Goal: Task Accomplishment & Management: Complete application form

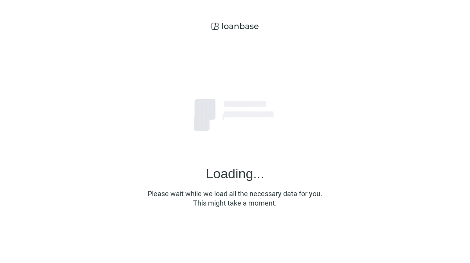
click at [0, 11] on div "Loading... Please wait while we load all the necessary data for you. This might…" at bounding box center [235, 128] width 470 height 257
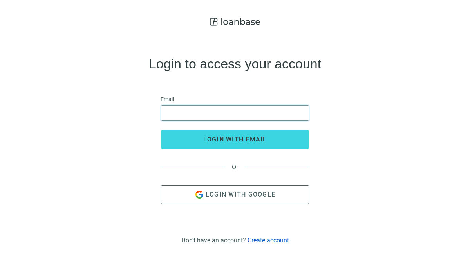
click at [285, 114] on input "email" at bounding box center [235, 113] width 139 height 15
click at [282, 199] on button "Login with Google" at bounding box center [234, 195] width 149 height 19
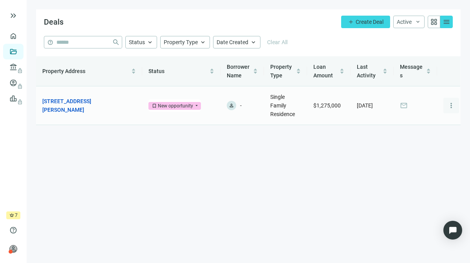
click at [452, 106] on span "more_vert" at bounding box center [451, 106] width 8 height 8
click at [91, 104] on link "[STREET_ADDRESS][PERSON_NAME]" at bounding box center [85, 105] width 86 height 17
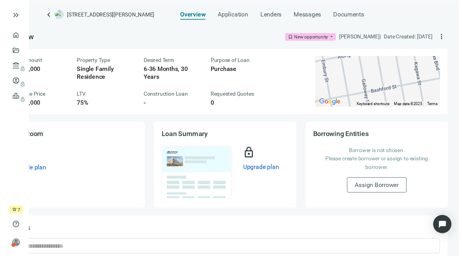
scroll to position [0, 55]
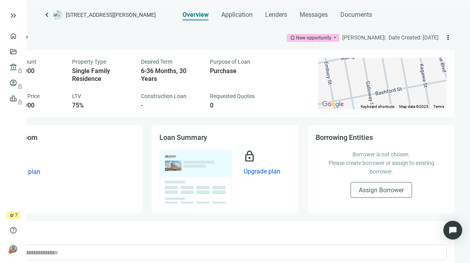
click at [444, 38] on span "more_vert" at bounding box center [448, 38] width 8 height 8
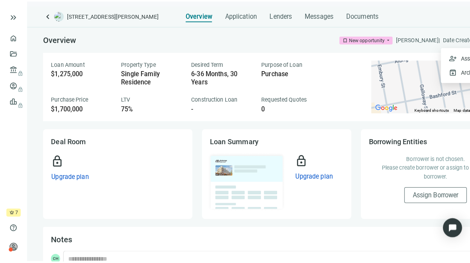
scroll to position [0, 0]
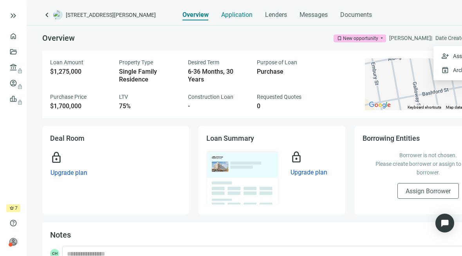
click at [238, 16] on span "Application" at bounding box center [236, 15] width 31 height 8
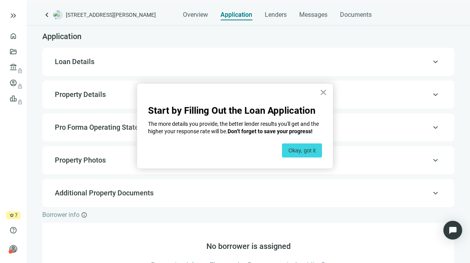
click at [323, 94] on button "×" at bounding box center [322, 92] width 7 height 13
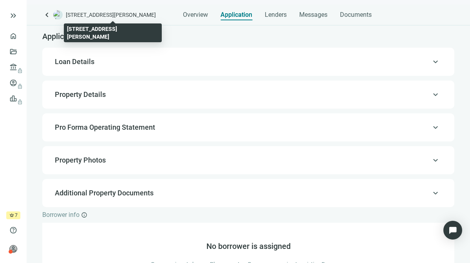
click at [132, 16] on span "[STREET_ADDRESS][PERSON_NAME]" at bounding box center [111, 15] width 90 height 8
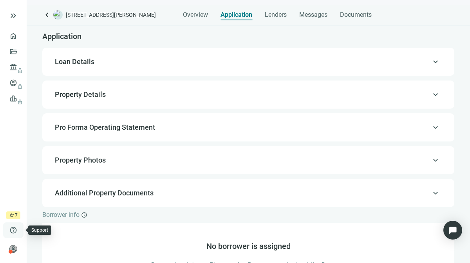
click at [16, 229] on span "help" at bounding box center [13, 231] width 8 height 8
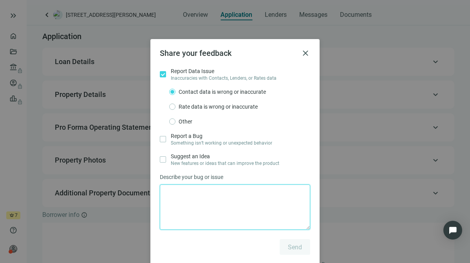
click at [184, 200] on textarea at bounding box center [235, 207] width 150 height 45
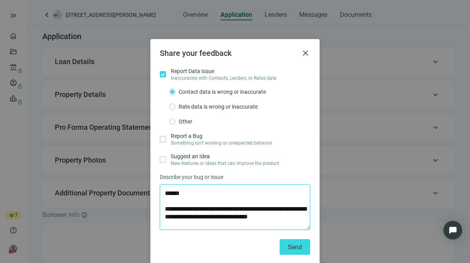
click at [278, 225] on textarea "**********" at bounding box center [235, 207] width 150 height 45
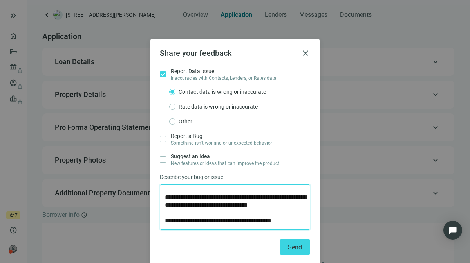
scroll to position [30, 0]
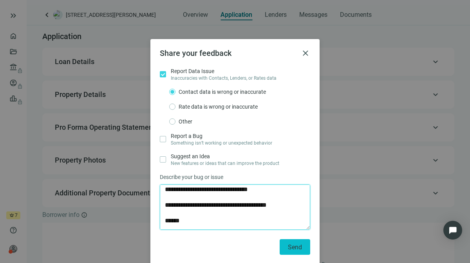
type textarea "**********"
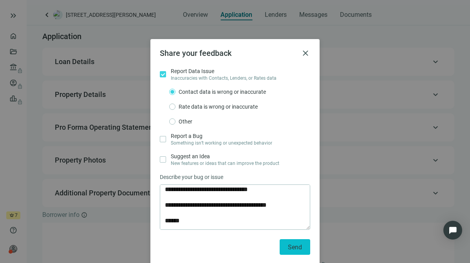
click at [296, 246] on span "Send" at bounding box center [295, 247] width 14 height 7
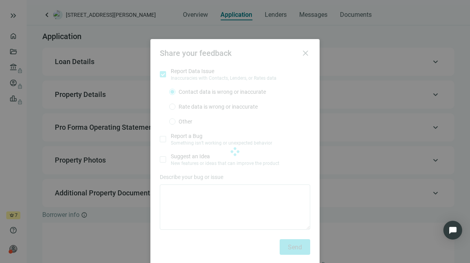
scroll to position [0, 0]
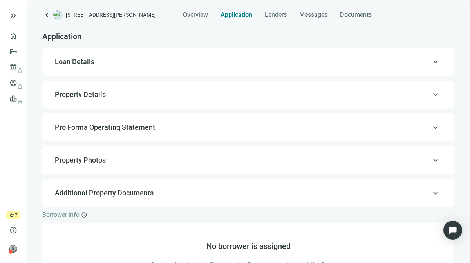
click at [392, 68] on div "keyboard_arrow_up Loan Details" at bounding box center [248, 61] width 396 height 19
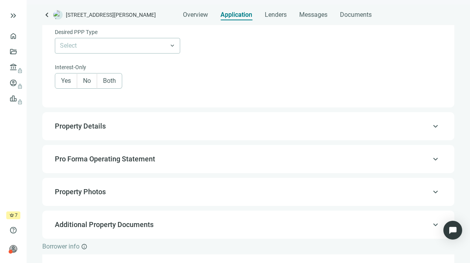
scroll to position [398, 0]
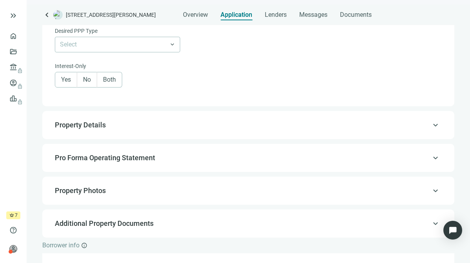
click at [431, 125] on span "keyboard_arrow_up" at bounding box center [435, 125] width 9 height 0
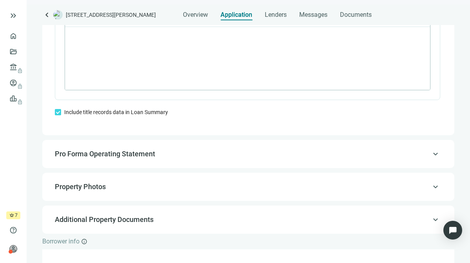
scroll to position [623, 0]
click at [431, 187] on span "keyboard_arrow_up" at bounding box center [435, 187] width 9 height 0
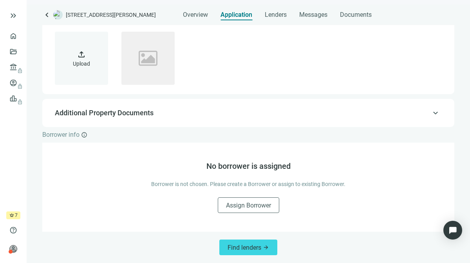
scroll to position [121, 0]
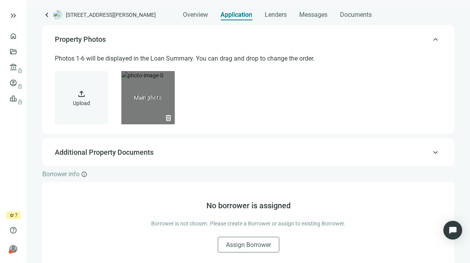
click at [150, 97] on div "delete" at bounding box center [147, 97] width 53 height 53
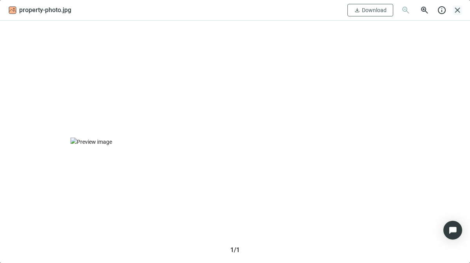
click at [456, 13] on span "close" at bounding box center [456, 9] width 9 height 9
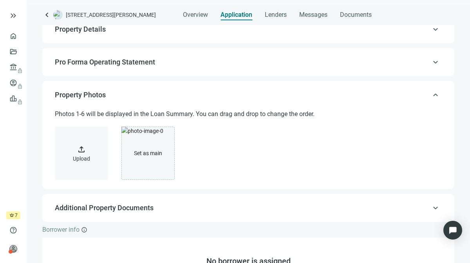
scroll to position [0, 0]
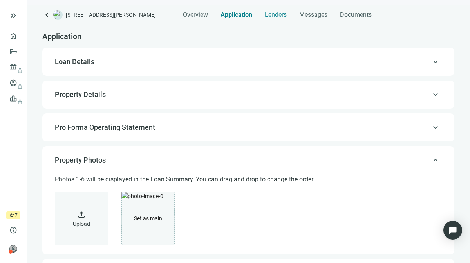
click at [269, 18] on span "Lenders" at bounding box center [276, 15] width 22 height 8
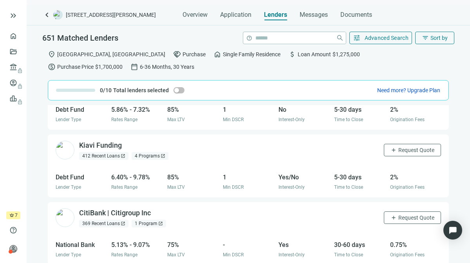
scroll to position [30, 0]
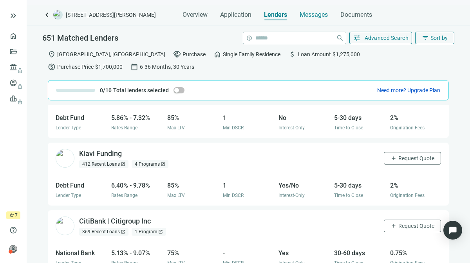
click at [311, 11] on span "Messages" at bounding box center [313, 14] width 28 height 7
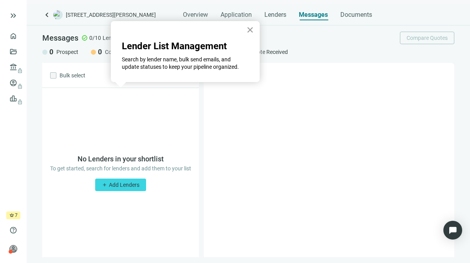
click at [251, 31] on button "×" at bounding box center [249, 29] width 7 height 13
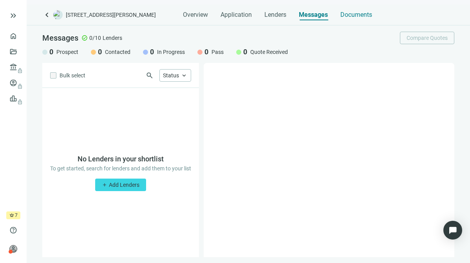
click at [362, 16] on span "Documents" at bounding box center [356, 15] width 32 height 8
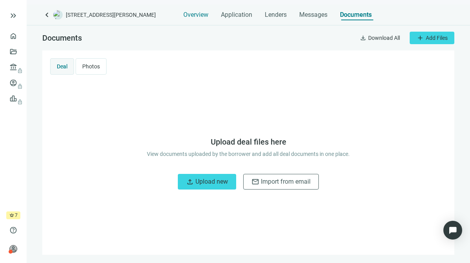
click at [193, 19] on div "Overview" at bounding box center [195, 13] width 25 height 16
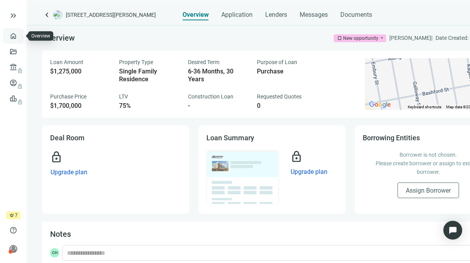
click at [20, 36] on link "Overview" at bounding box center [31, 36] width 23 height 6
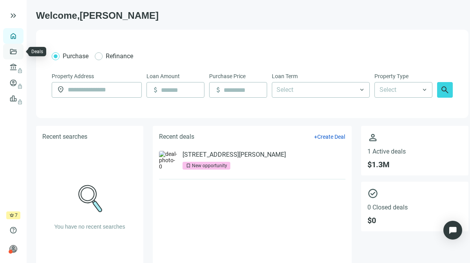
click at [20, 52] on link "Deals" at bounding box center [27, 52] width 14 height 6
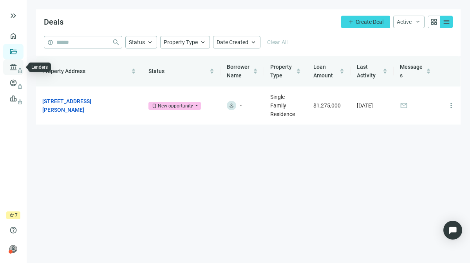
click at [16, 68] on span "lock" at bounding box center [14, 67] width 6 height 6
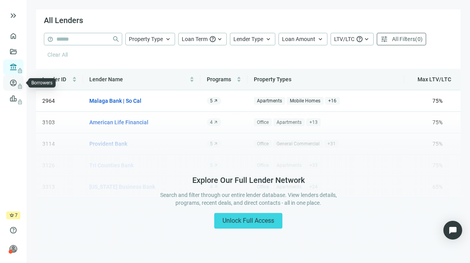
click at [14, 81] on span "lock" at bounding box center [14, 83] width 6 height 6
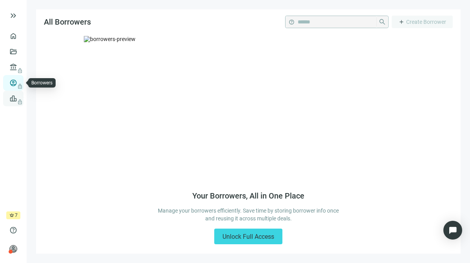
click at [20, 102] on link "Leads lock" at bounding box center [27, 99] width 15 height 6
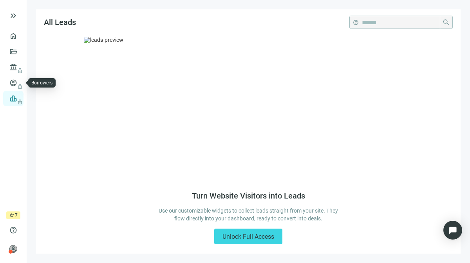
click at [12, 218] on span "crown" at bounding box center [11, 215] width 5 height 5
click at [11, 219] on div "crown 7 days left" at bounding box center [13, 216] width 14 height 8
click at [10, 252] on div at bounding box center [11, 252] width 4 height 4
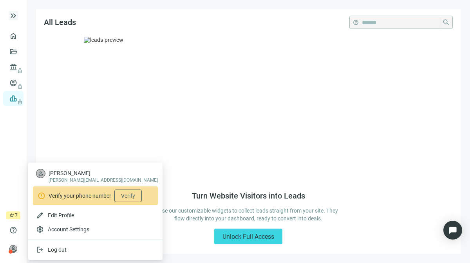
click at [11, 20] on span "keyboard_double_arrow_right" at bounding box center [13, 15] width 9 height 9
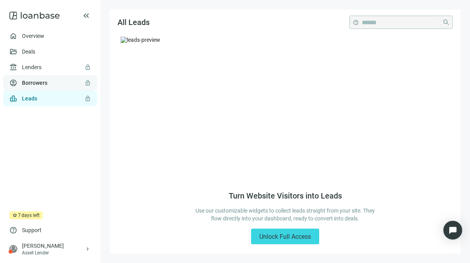
click at [47, 84] on link "Borrowers lock" at bounding box center [34, 83] width 25 height 6
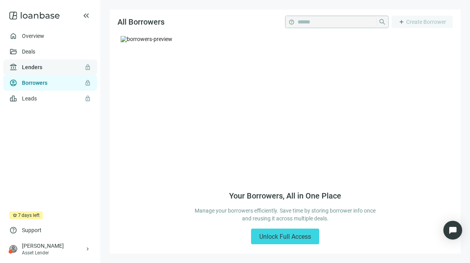
click at [42, 70] on link "Lenders lock" at bounding box center [32, 67] width 20 height 6
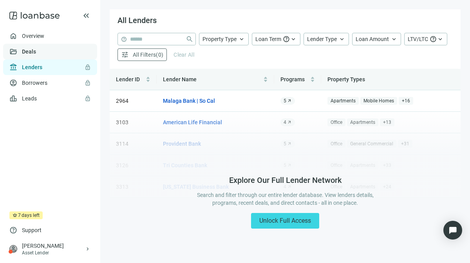
click at [36, 52] on link "Deals" at bounding box center [29, 52] width 14 height 6
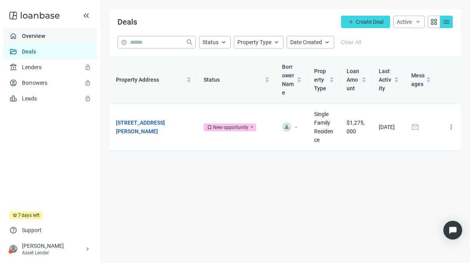
click at [45, 39] on link "Overview" at bounding box center [33, 36] width 23 height 6
